Goal: Task Accomplishment & Management: Complete application form

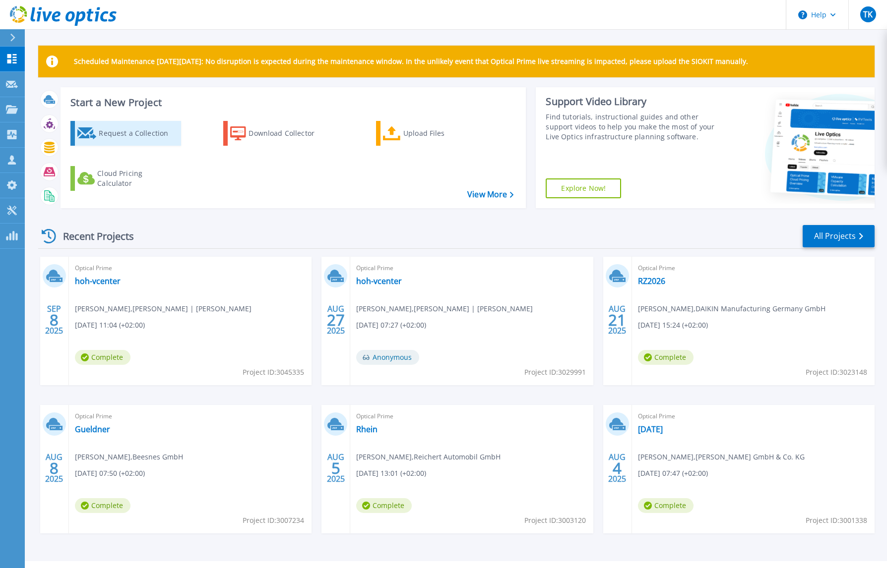
click at [136, 132] on div "Request a Collection" at bounding box center [138, 133] width 79 height 20
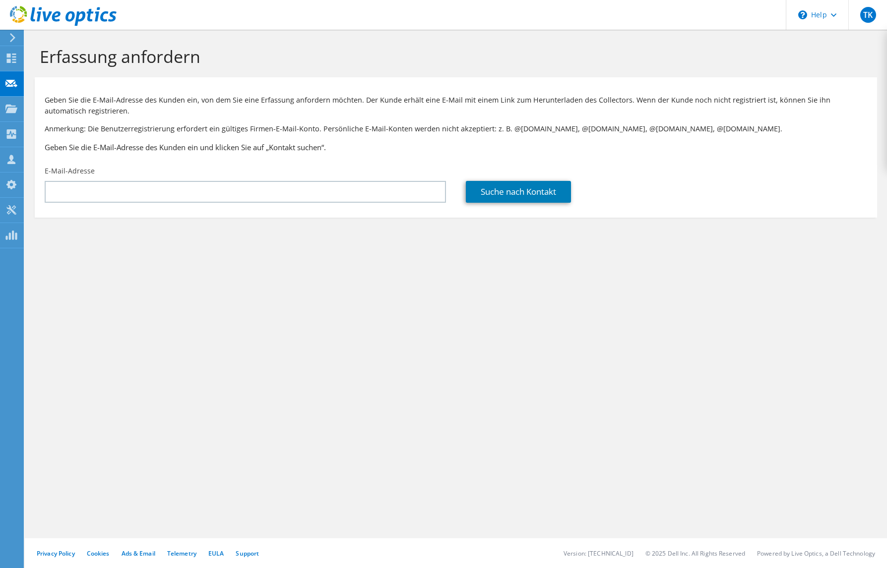
click at [514, 456] on div "Erfassung anfordern Geben Sie die E-Mail-Adresse des Kunden ein, von dem Sie ei…" at bounding box center [456, 299] width 862 height 539
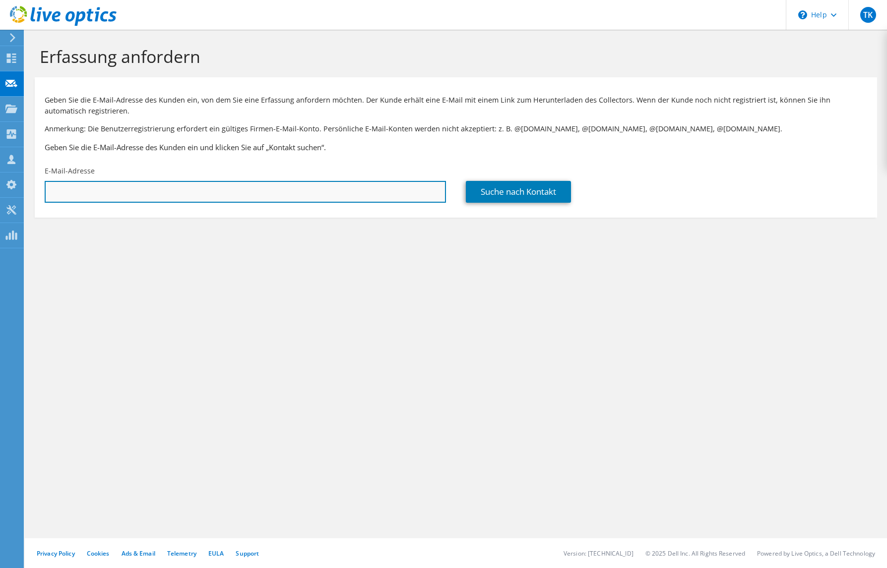
click at [144, 192] on input "text" at bounding box center [245, 192] width 401 height 22
paste input "uwe.gungl@polifilm.de"
type input "uwe.gungl@polifilm.de"
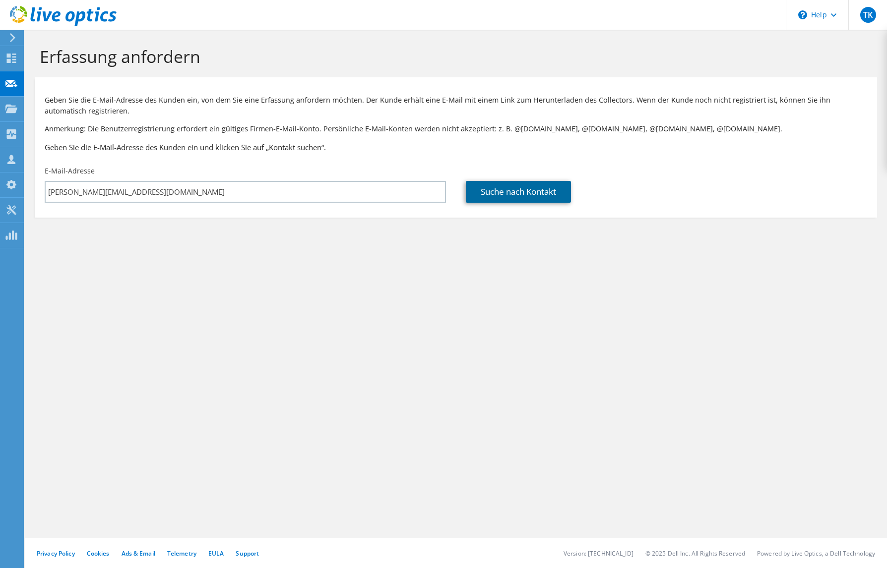
click at [491, 190] on link "Suche nach Kontakt" at bounding box center [518, 192] width 105 height 22
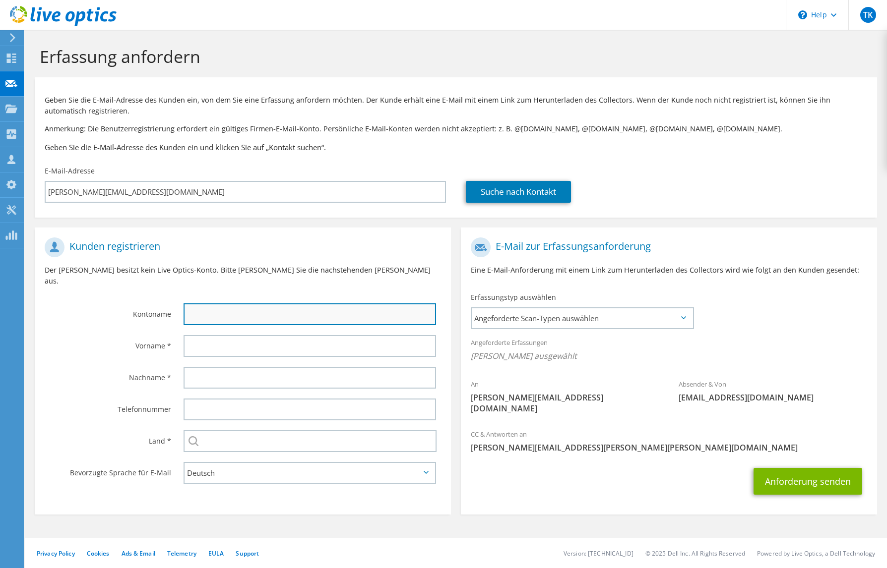
click at [219, 304] on input "text" at bounding box center [310, 315] width 252 height 22
drag, startPoint x: 265, startPoint y: 305, endPoint x: 185, endPoint y: 301, distance: 80.9
click at [185, 304] on input "Polifilm" at bounding box center [310, 315] width 252 height 22
paste input "Osterburken GmbH"
type input "Polifilm Osterburken GmbH"
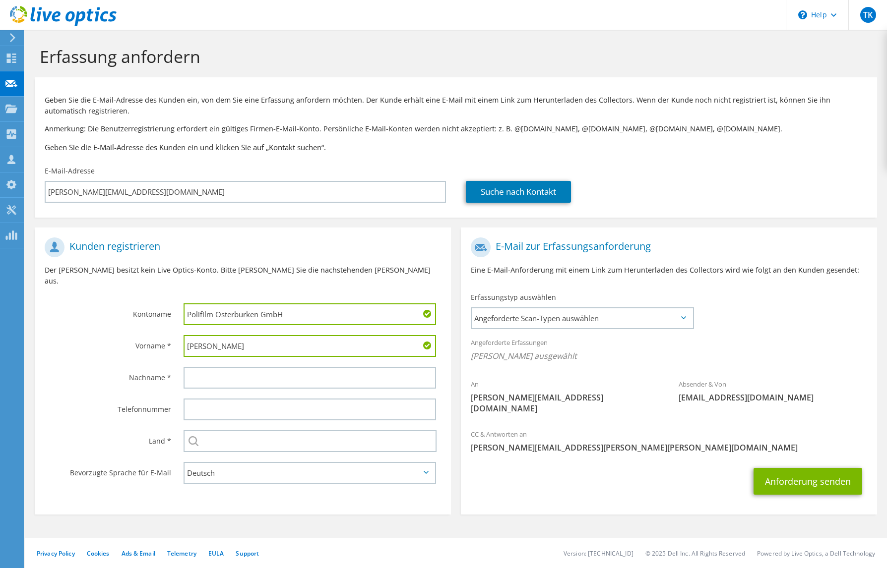
type input "Uwe"
type input "Gungl"
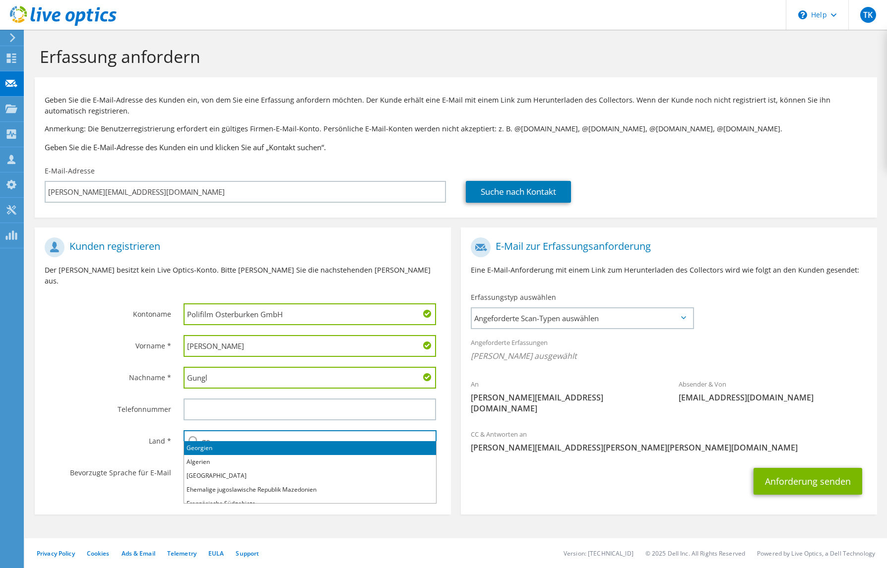
type input "g"
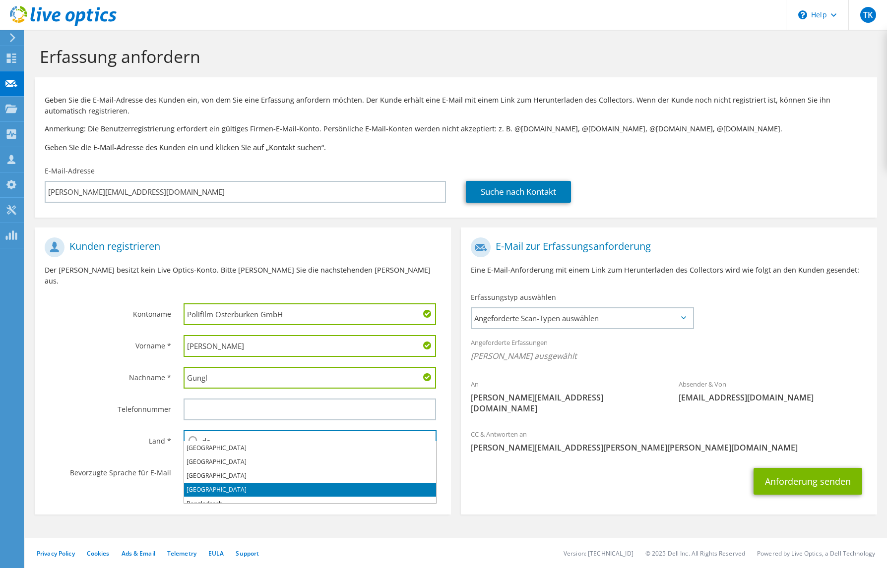
click at [212, 489] on li "Deutschland" at bounding box center [310, 490] width 252 height 14
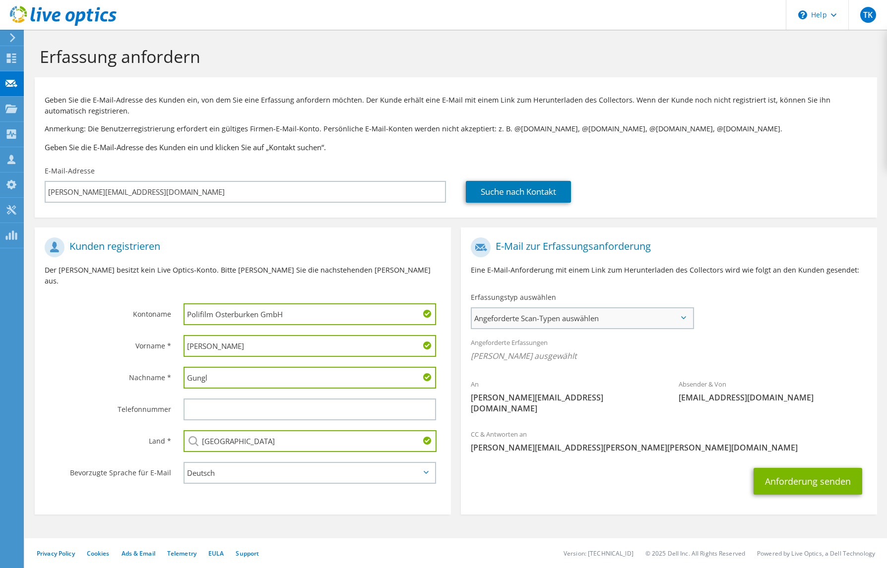
type input "Deutschland"
click at [616, 321] on span "Angeforderte Scan-Typen auswählen" at bounding box center [582, 318] width 221 height 20
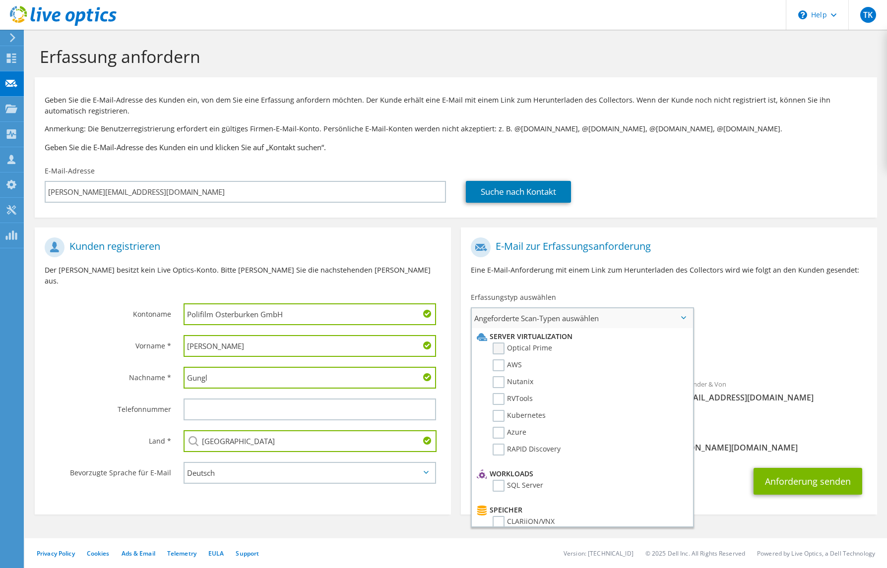
click at [499, 344] on label "Optical Prime" at bounding box center [522, 349] width 60 height 12
click at [0, 0] on input "Optical Prime" at bounding box center [0, 0] width 0 height 0
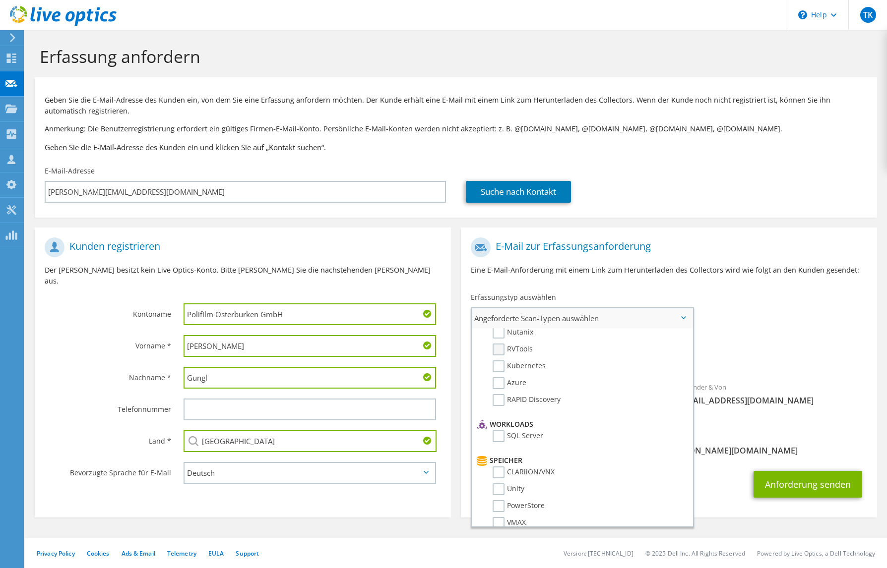
click at [499, 347] on label "RVTools" at bounding box center [512, 350] width 40 height 12
click at [0, 0] on input "RVTools" at bounding box center [0, 0] width 0 height 0
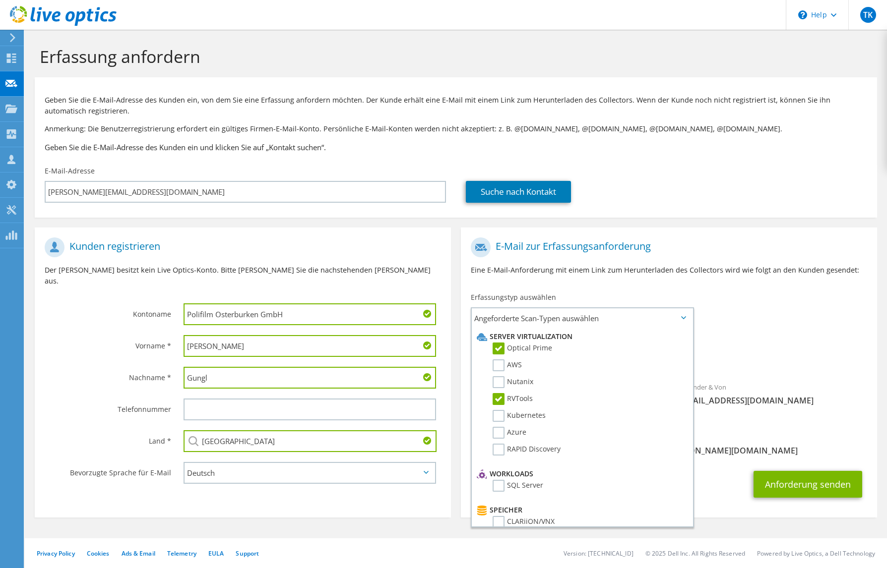
click at [782, 339] on div "Angeforderte Erfassungen Keine Scans ausgewählt Optical Prime RVTools" at bounding box center [669, 352] width 416 height 40
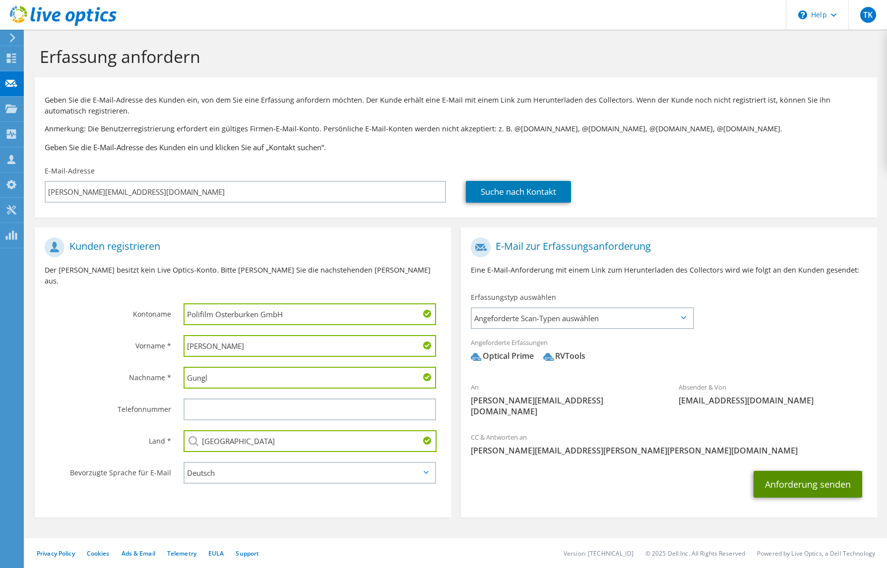
click at [819, 471] on button "Anforderung senden" at bounding box center [807, 484] width 109 height 27
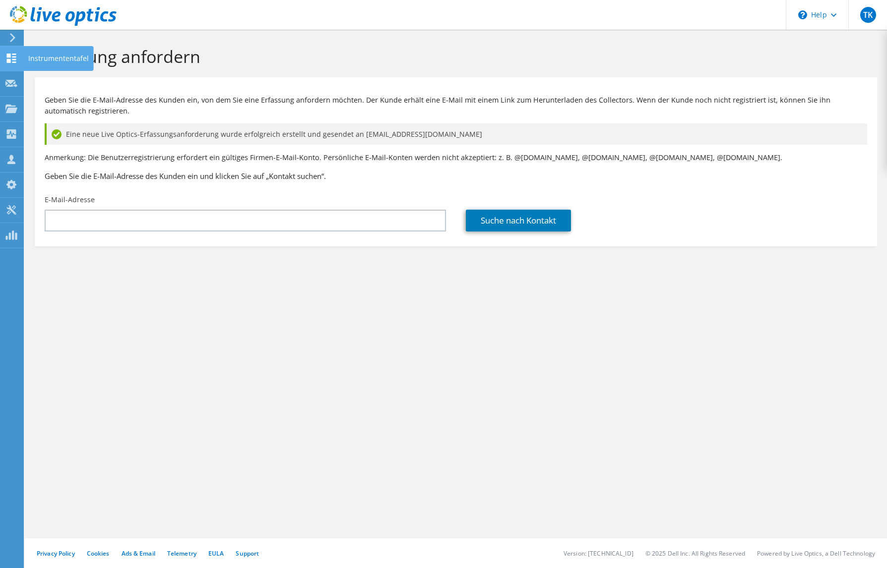
click at [8, 56] on use at bounding box center [11, 58] width 9 height 9
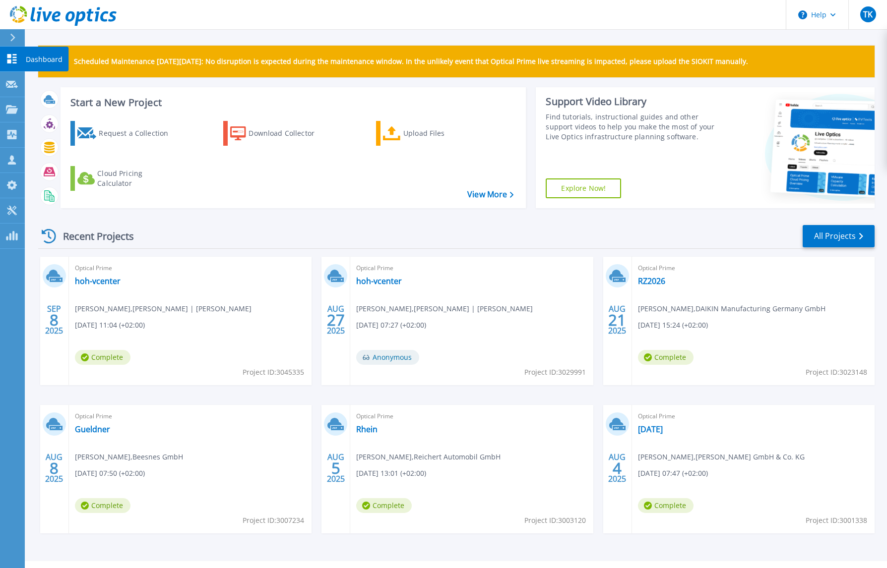
click at [12, 61] on icon at bounding box center [12, 58] width 12 height 9
